Goal: Task Accomplishment & Management: Use online tool/utility

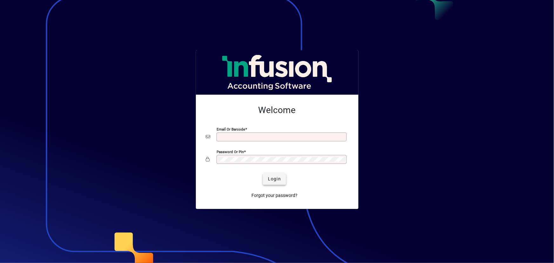
type input "**********"
click at [276, 178] on span "Login" at bounding box center [274, 179] width 13 height 7
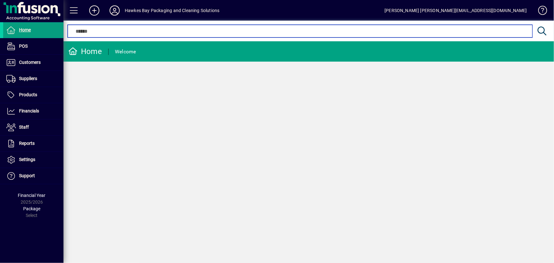
click at [114, 29] on input "text" at bounding box center [299, 31] width 455 height 8
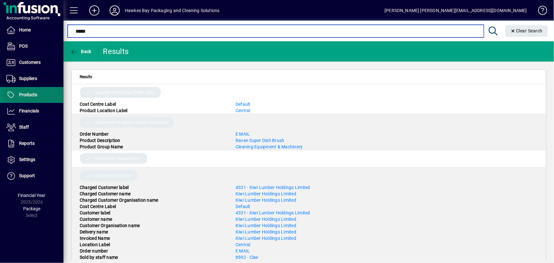
type input "*****"
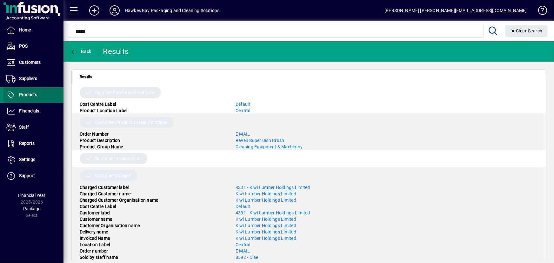
click at [29, 92] on span "Products" at bounding box center [28, 94] width 18 height 5
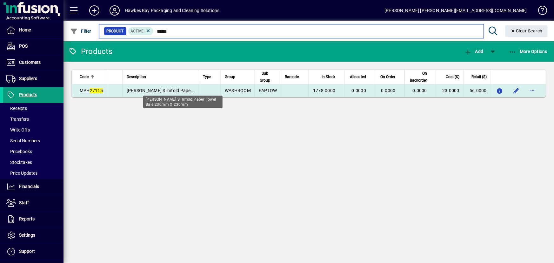
type input "*****"
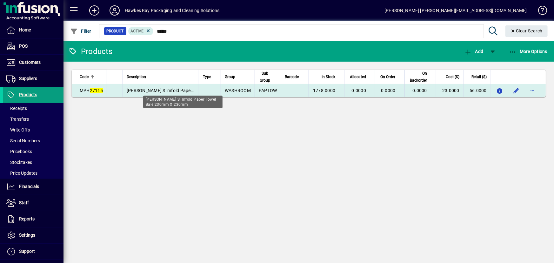
click at [152, 89] on span "[PERSON_NAME] Slimfold Paper Towel Bale 230mm X 230mm" at bounding box center [190, 90] width 126 height 5
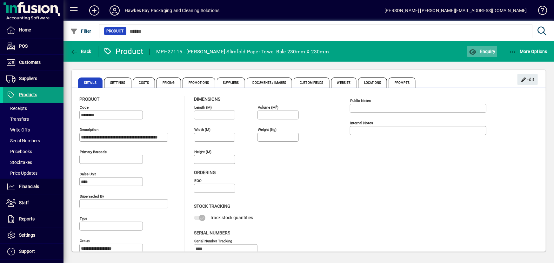
click at [485, 51] on span "Enquiry" at bounding box center [482, 51] width 26 height 5
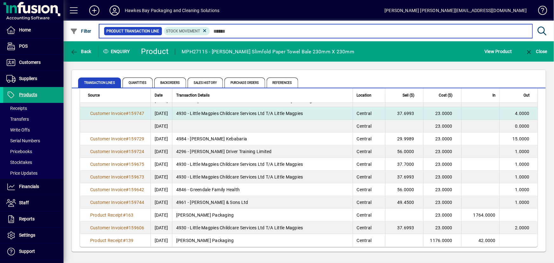
scroll to position [32, 0]
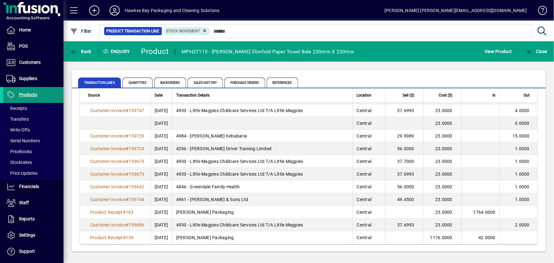
click at [27, 95] on span "Products" at bounding box center [28, 94] width 18 height 5
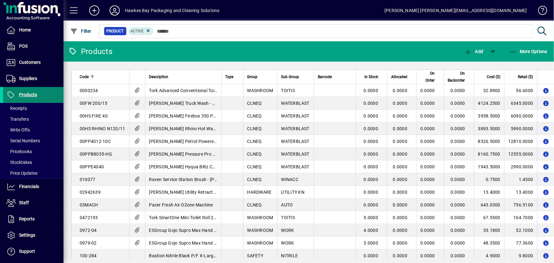
click at [35, 96] on span "Products" at bounding box center [28, 94] width 18 height 5
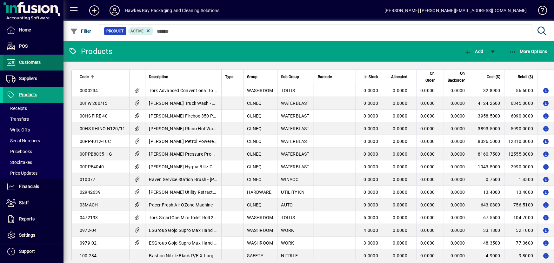
click at [40, 64] on span "Customers" at bounding box center [30, 62] width 22 height 5
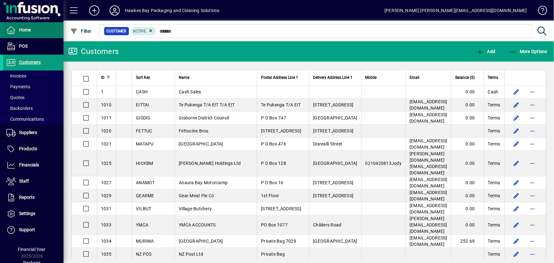
click at [29, 29] on span "Home" at bounding box center [25, 29] width 12 height 5
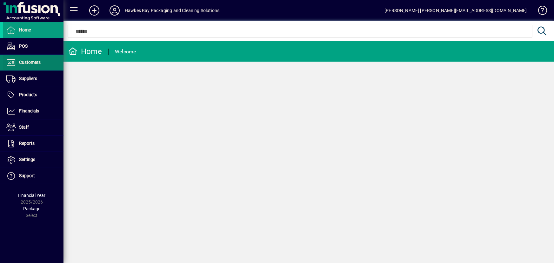
click at [36, 62] on span "Customers" at bounding box center [30, 62] width 22 height 5
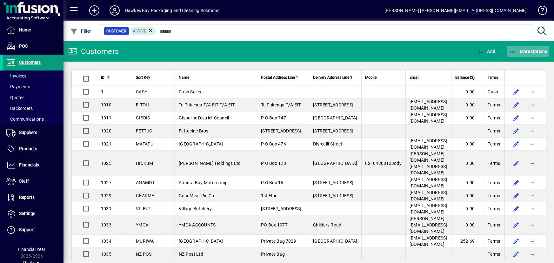
click at [524, 51] on span "More Options" at bounding box center [528, 51] width 39 height 5
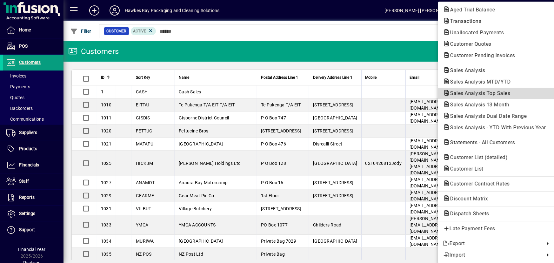
click at [473, 95] on span "Sales Analysis Top Sales" at bounding box center [478, 93] width 70 height 6
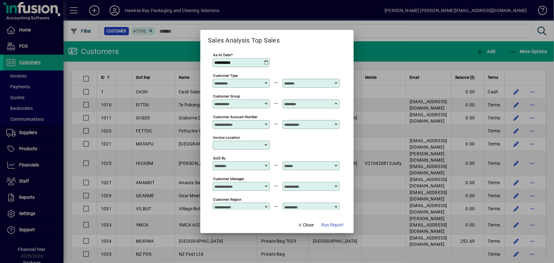
click at [267, 184] on icon at bounding box center [266, 184] width 5 height 0
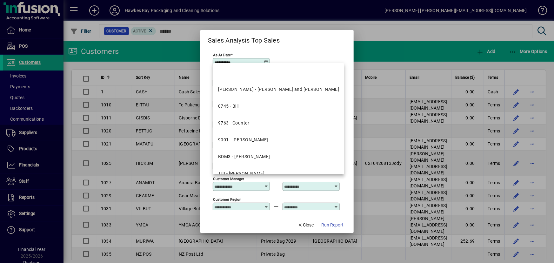
click at [281, 154] on mat-option "BDM3 - [PERSON_NAME]" at bounding box center [278, 156] width 131 height 17
type input "**********"
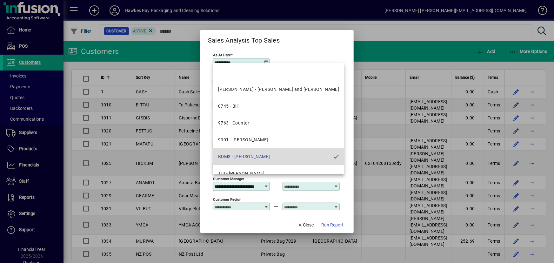
scroll to position [0, 10]
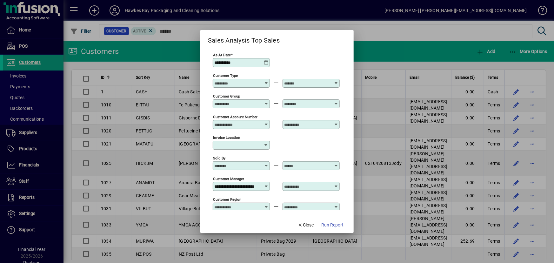
click at [337, 184] on icon at bounding box center [336, 184] width 5 height 0
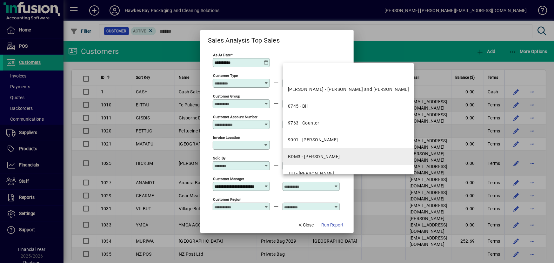
click at [330, 160] on div "BDM3 - [PERSON_NAME]" at bounding box center [314, 156] width 52 height 7
type input "**********"
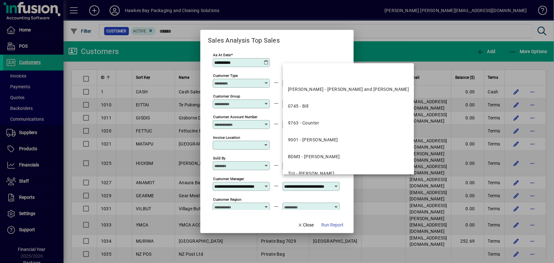
scroll to position [0, 10]
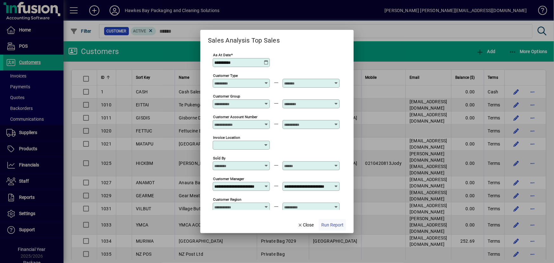
click at [333, 227] on span "Run Report" at bounding box center [332, 225] width 22 height 7
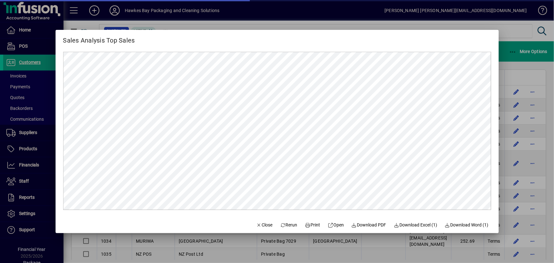
scroll to position [0, 0]
click at [264, 227] on span "Close" at bounding box center [264, 225] width 17 height 7
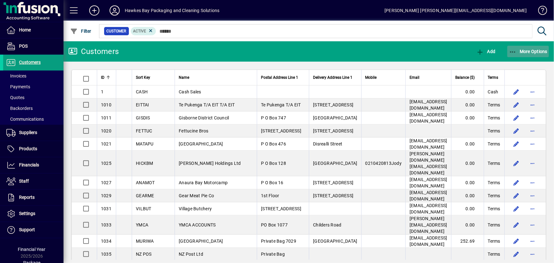
click at [513, 50] on icon "button" at bounding box center [513, 52] width 8 height 6
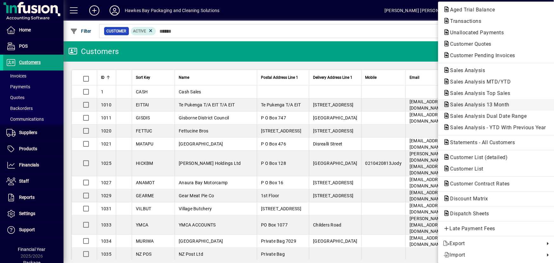
click at [476, 105] on span "Sales Analysis 13 Month" at bounding box center [478, 105] width 70 height 6
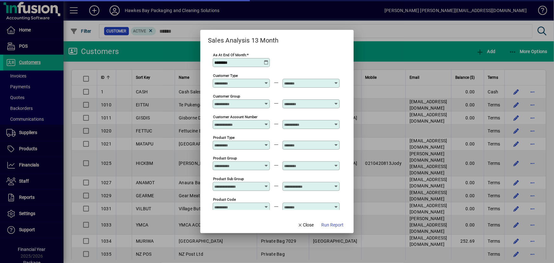
type input "**********"
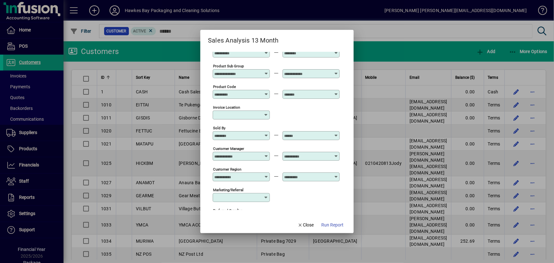
scroll to position [115, 0]
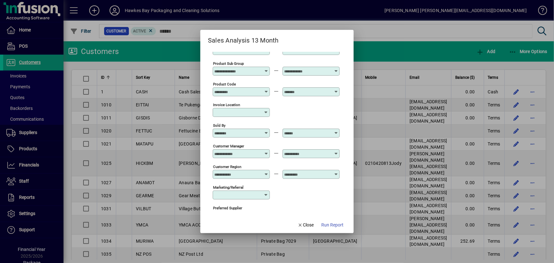
click at [265, 151] on div at bounding box center [241, 153] width 55 height 5
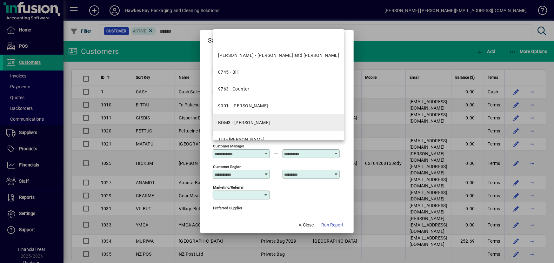
click at [260, 125] on div "BDM3 - [PERSON_NAME]" at bounding box center [244, 122] width 52 height 7
type input "**********"
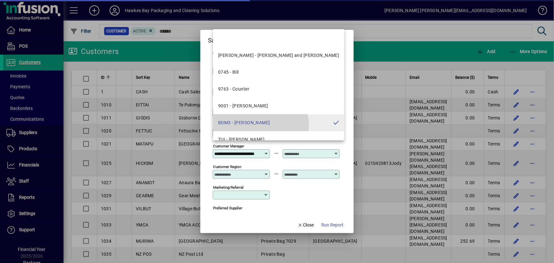
scroll to position [0, 10]
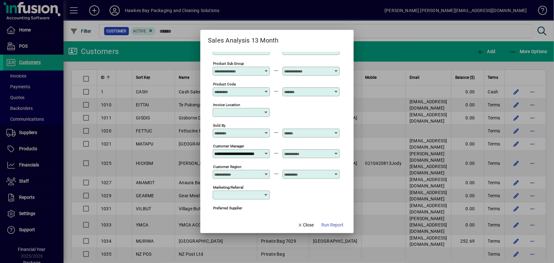
click at [338, 151] on icon at bounding box center [336, 151] width 5 height 0
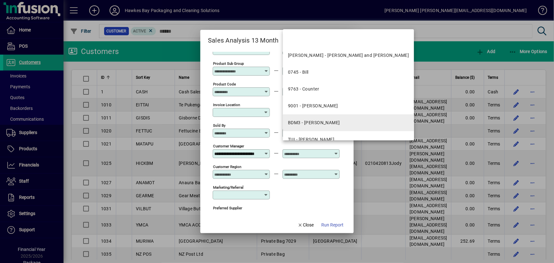
click at [334, 121] on div "BDM3 - [PERSON_NAME]" at bounding box center [314, 122] width 52 height 7
type input "**********"
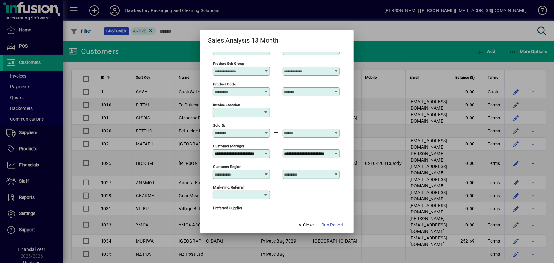
scroll to position [0, 10]
click at [331, 226] on span "Run Report" at bounding box center [332, 225] width 22 height 7
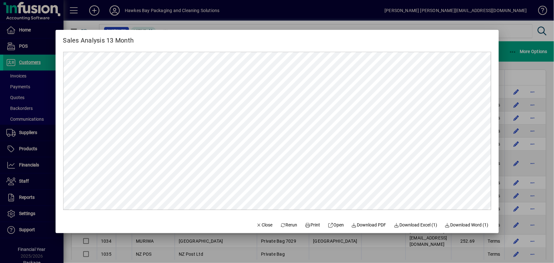
scroll to position [0, 0]
click at [262, 226] on span "Close" at bounding box center [264, 225] width 17 height 7
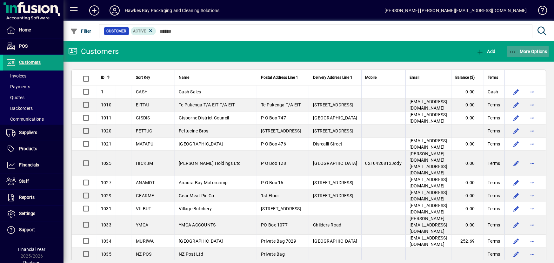
click at [524, 51] on span "More Options" at bounding box center [528, 51] width 39 height 5
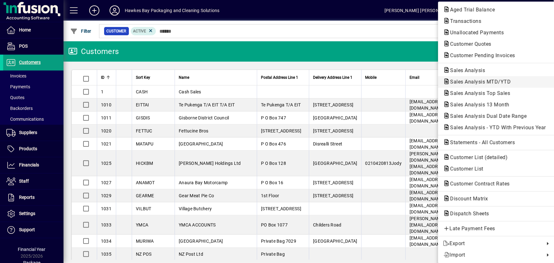
click at [460, 82] on span "Sales Analysis MTD/YTD" at bounding box center [478, 82] width 71 height 6
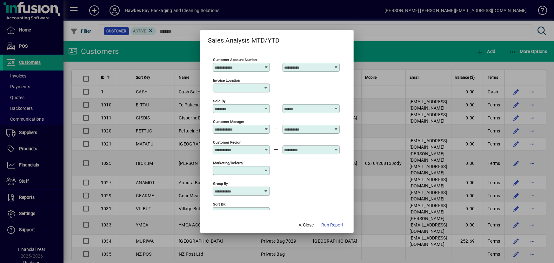
scroll to position [57, 0]
click at [266, 126] on icon at bounding box center [266, 126] width 5 height 0
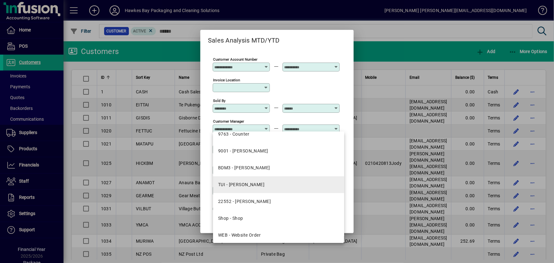
click at [284, 185] on mat-option "TUI - [PERSON_NAME]" at bounding box center [278, 184] width 131 height 17
type input "**********"
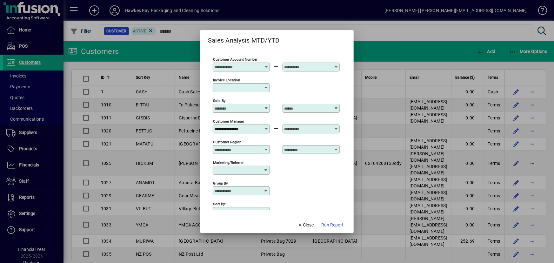
click at [335, 126] on icon at bounding box center [336, 126] width 5 height 0
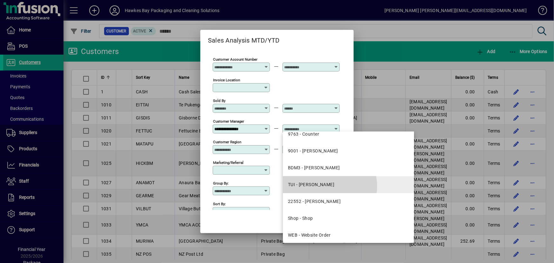
click at [328, 186] on mat-option "TUI - [PERSON_NAME]" at bounding box center [348, 184] width 131 height 17
type input "**********"
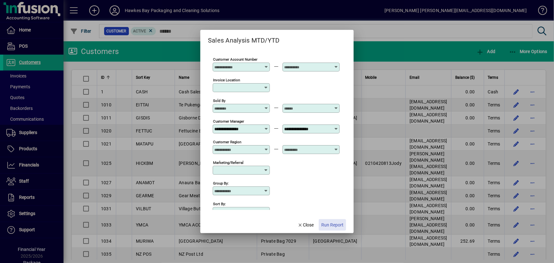
click at [335, 226] on span "Run Report" at bounding box center [332, 225] width 22 height 7
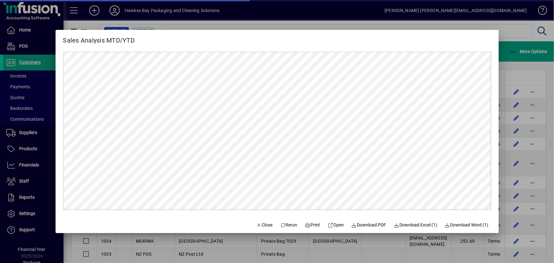
scroll to position [0, 0]
click at [263, 225] on span "Close" at bounding box center [264, 225] width 17 height 7
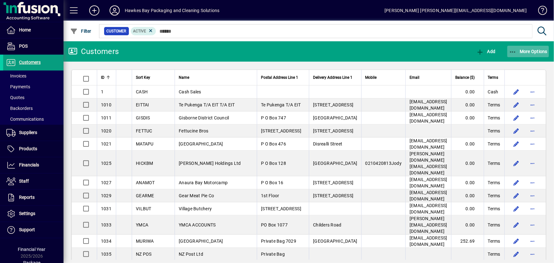
click at [513, 52] on icon "button" at bounding box center [513, 52] width 8 height 6
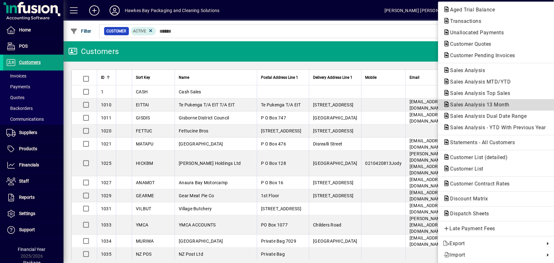
click at [474, 107] on span "Sales Analysis 13 Month" at bounding box center [478, 105] width 70 height 6
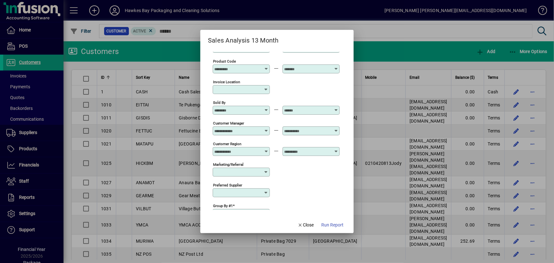
scroll to position [144, 0]
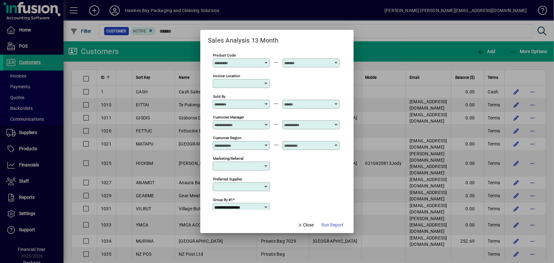
click at [264, 122] on div at bounding box center [241, 124] width 55 height 5
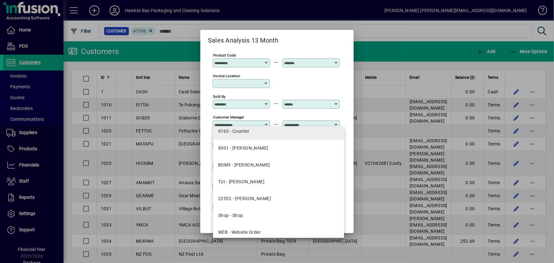
scroll to position [57, 0]
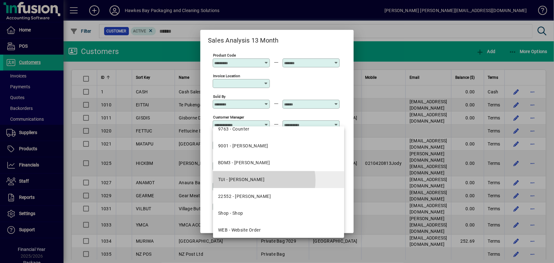
click at [264, 180] on mat-option "TUI - [PERSON_NAME]" at bounding box center [278, 179] width 131 height 17
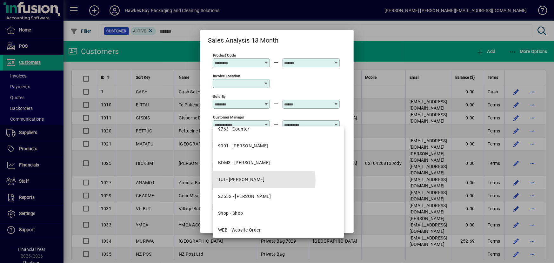
type input "**********"
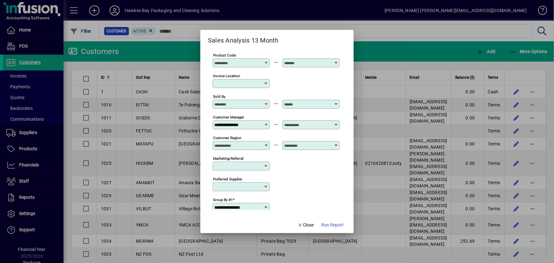
click at [337, 122] on icon at bounding box center [336, 122] width 5 height 0
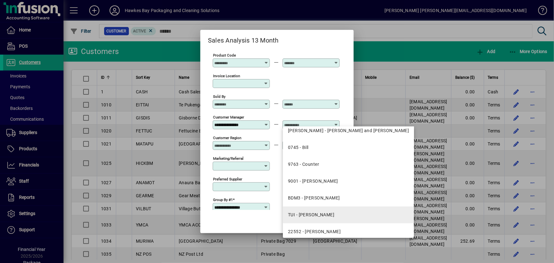
scroll to position [29, 0]
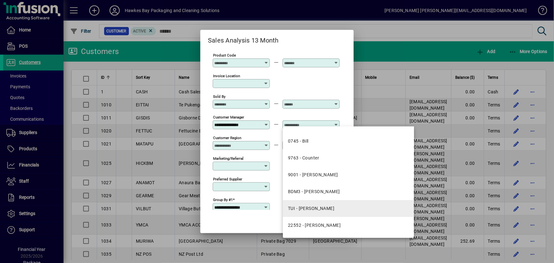
click at [332, 206] on mat-option "TUI - [PERSON_NAME]" at bounding box center [348, 208] width 131 height 17
type input "**********"
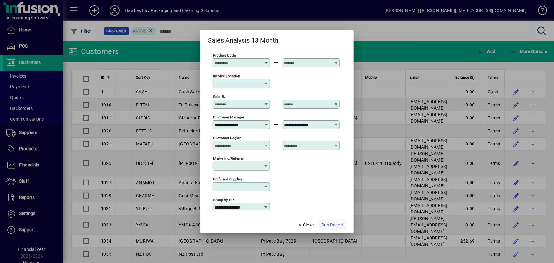
click at [333, 226] on span "Run Report" at bounding box center [332, 225] width 22 height 7
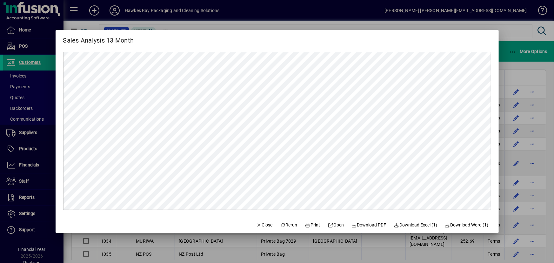
scroll to position [0, 0]
click at [260, 225] on span "Close" at bounding box center [264, 225] width 17 height 7
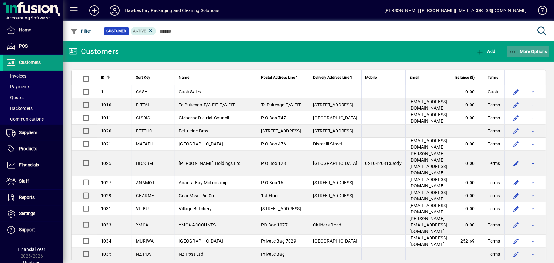
click at [514, 52] on icon "button" at bounding box center [513, 52] width 8 height 6
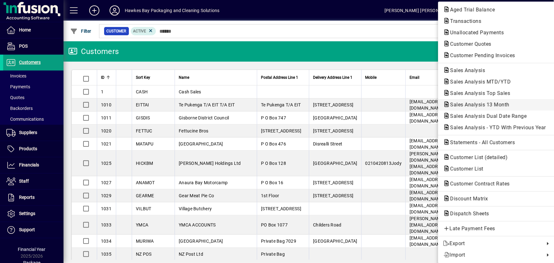
click at [479, 104] on span "Sales Analysis 13 Month" at bounding box center [478, 105] width 70 height 6
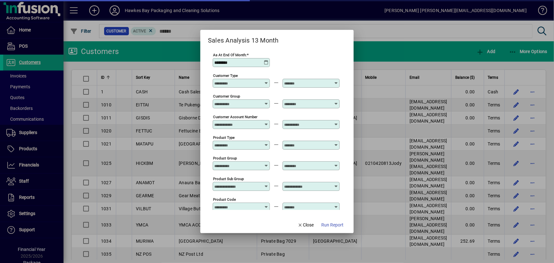
type input "**********"
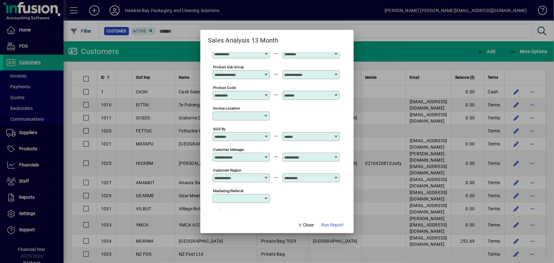
scroll to position [115, 0]
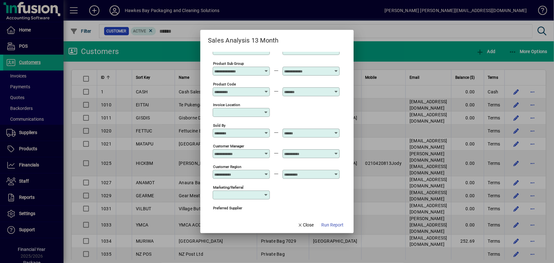
click at [267, 151] on icon at bounding box center [266, 151] width 5 height 0
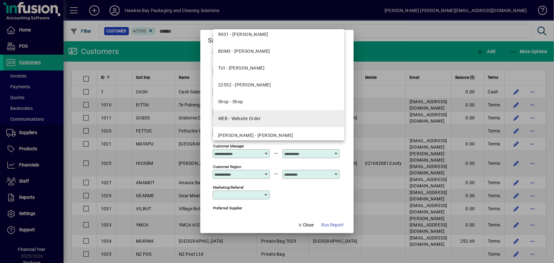
scroll to position [77, 0]
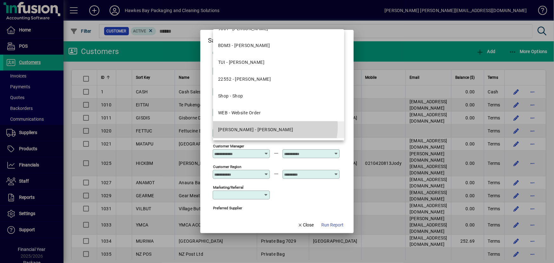
click at [275, 126] on mat-option "[PERSON_NAME] - [PERSON_NAME]" at bounding box center [278, 129] width 131 height 17
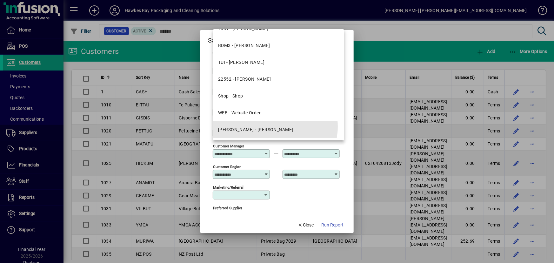
type input "**********"
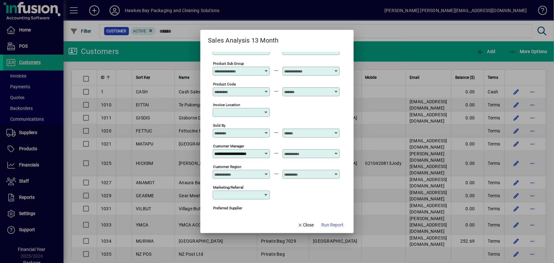
click at [336, 151] on icon at bounding box center [336, 151] width 5 height 0
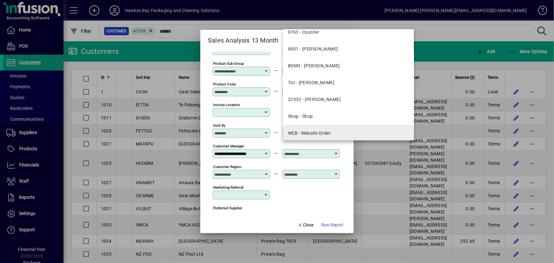
scroll to position [77, 0]
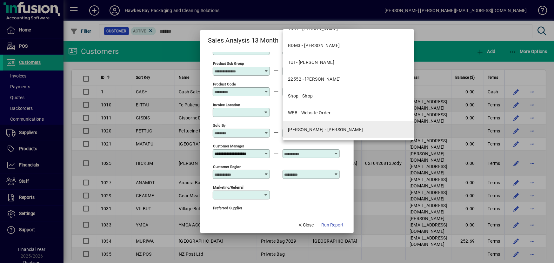
click at [336, 131] on div "[PERSON_NAME] - [PERSON_NAME]" at bounding box center [325, 129] width 75 height 7
type input "**********"
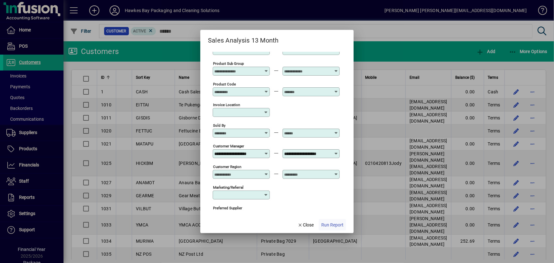
click at [332, 227] on span "Run Report" at bounding box center [332, 225] width 22 height 7
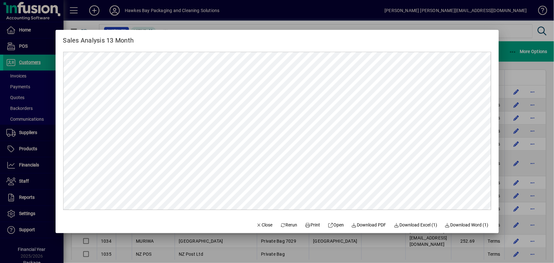
scroll to position [0, 0]
click at [257, 224] on span "Close" at bounding box center [264, 225] width 17 height 7
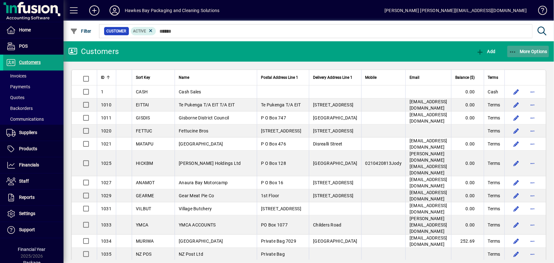
click at [512, 55] on span "button" at bounding box center [528, 51] width 42 height 15
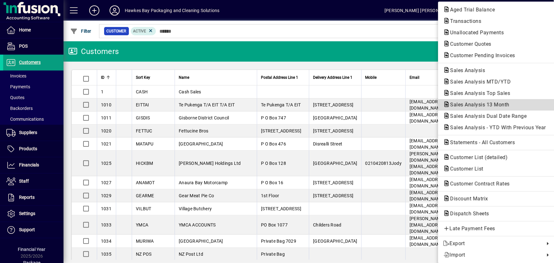
click at [481, 109] on button "Sales Analysis 13 Month" at bounding box center [496, 104] width 116 height 11
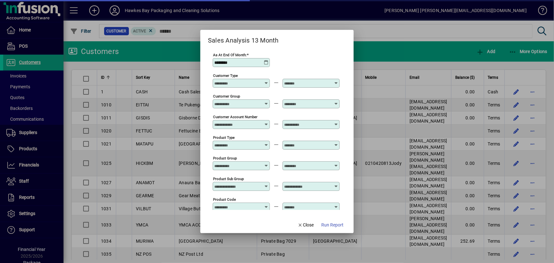
type input "**********"
click at [331, 225] on span "Run Report" at bounding box center [332, 225] width 22 height 7
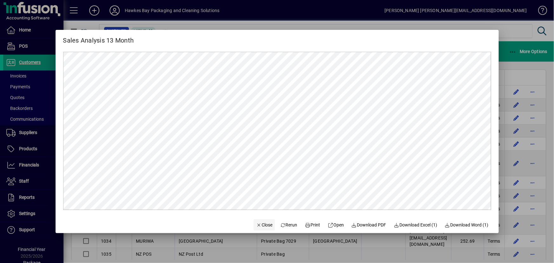
click at [257, 227] on span "Close" at bounding box center [264, 225] width 17 height 7
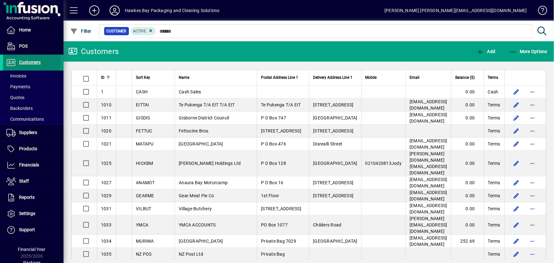
click at [29, 61] on span "Customers" at bounding box center [30, 62] width 22 height 5
